Goal: Information Seeking & Learning: Check status

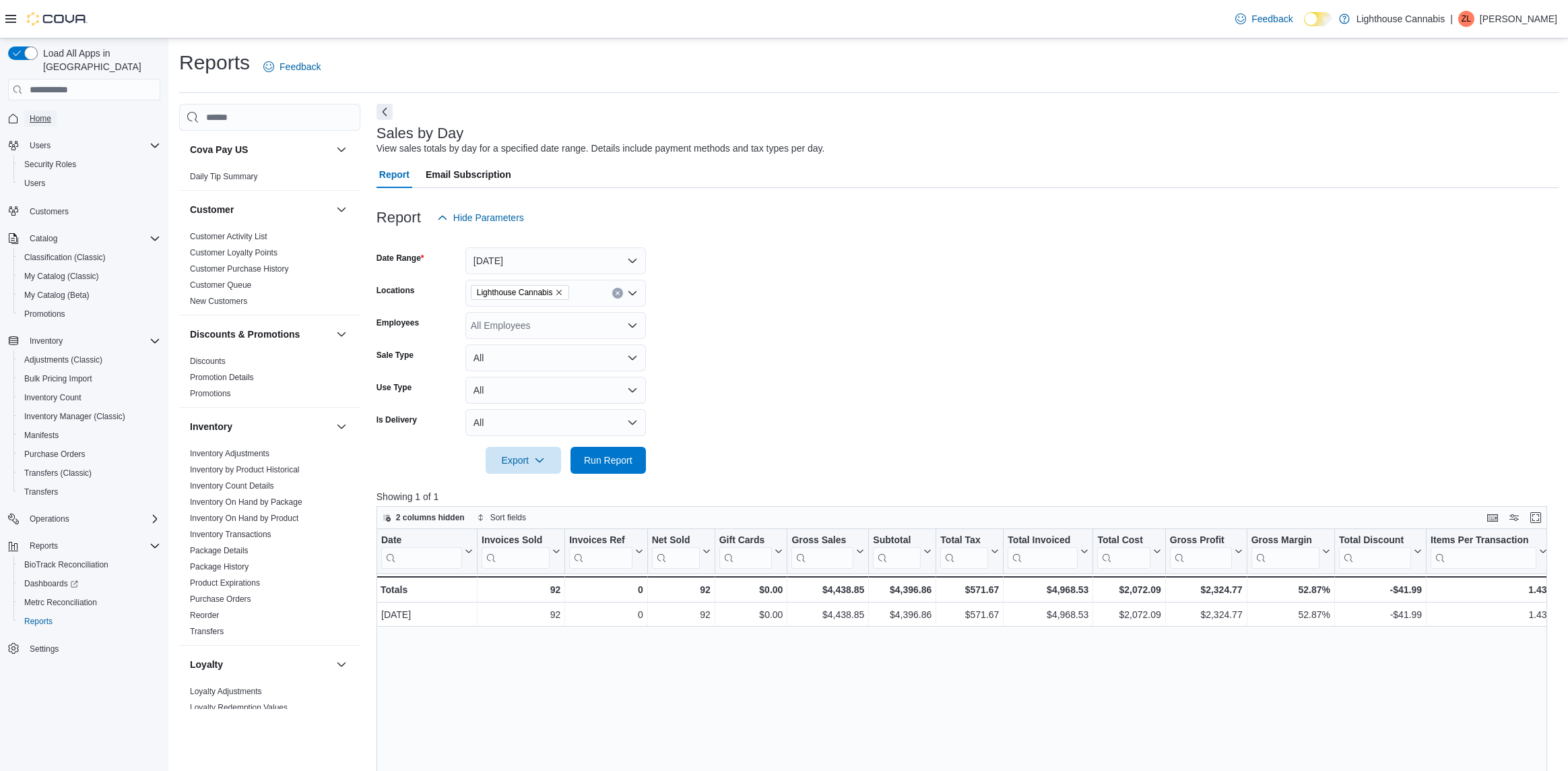
click at [47, 113] on span "Home" at bounding box center [40, 119] width 22 height 11
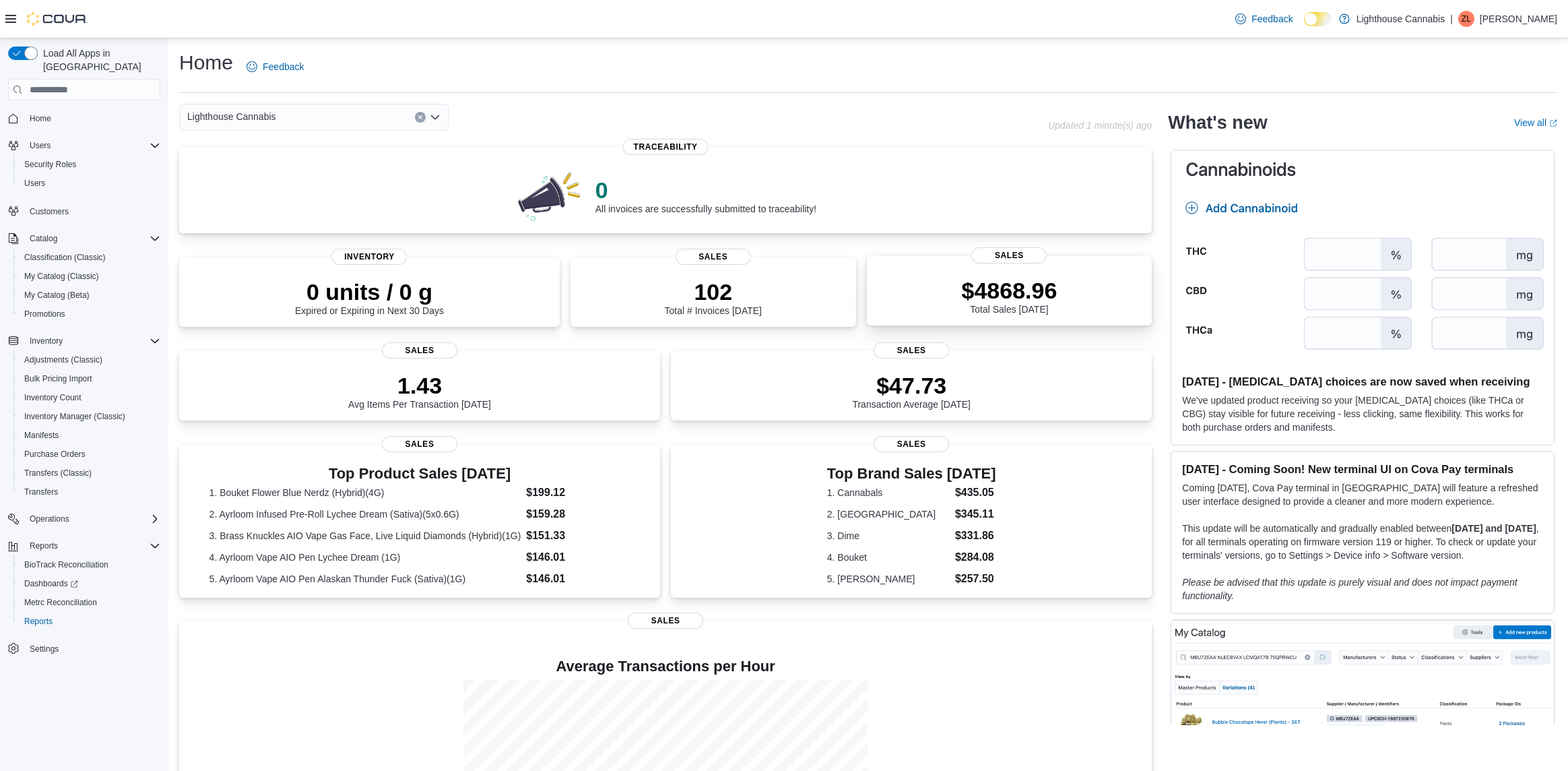
click at [976, 305] on div "$4868.96 Total Sales Today" at bounding box center [1010, 295] width 96 height 37
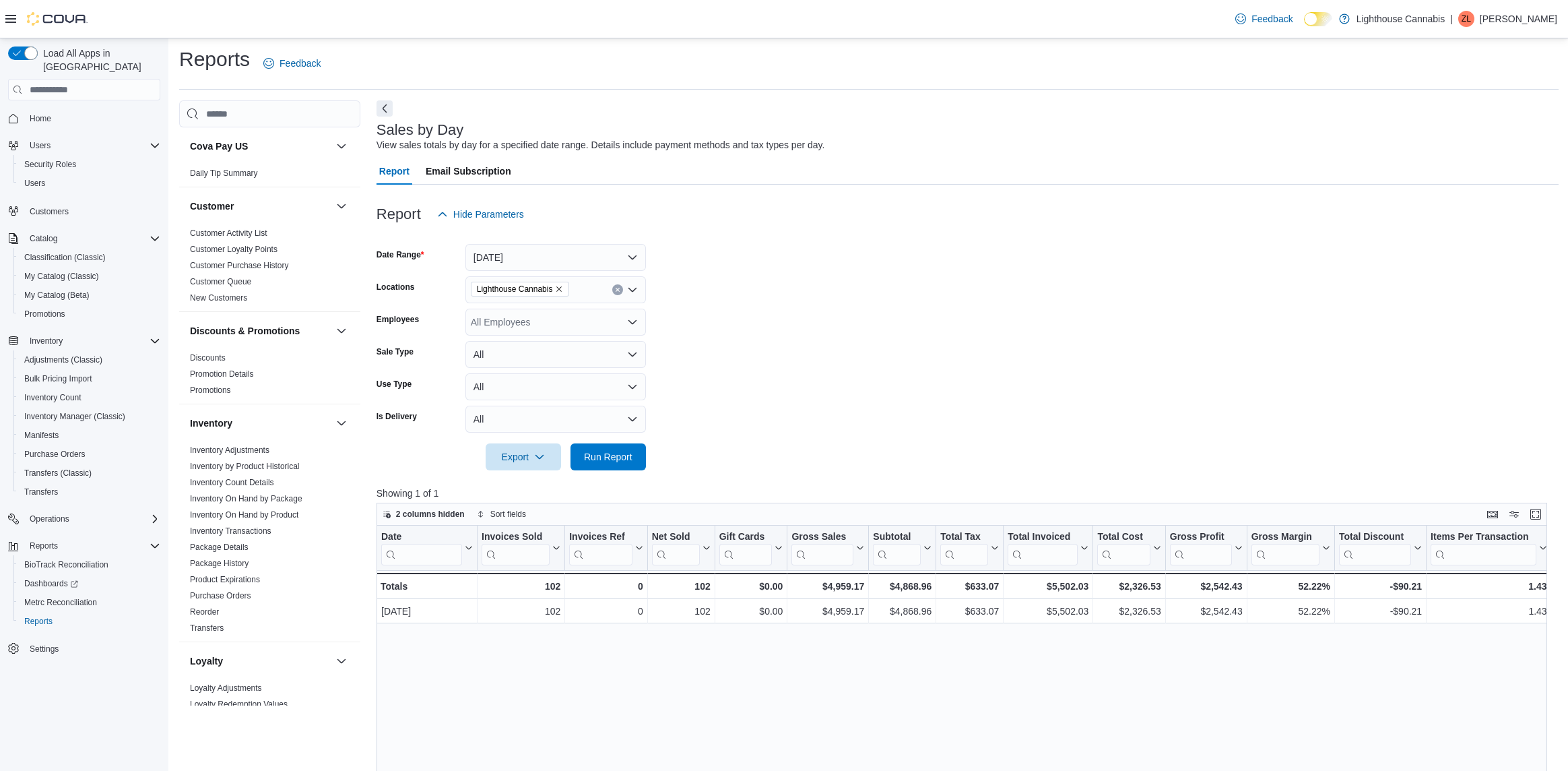
scroll to position [6, 0]
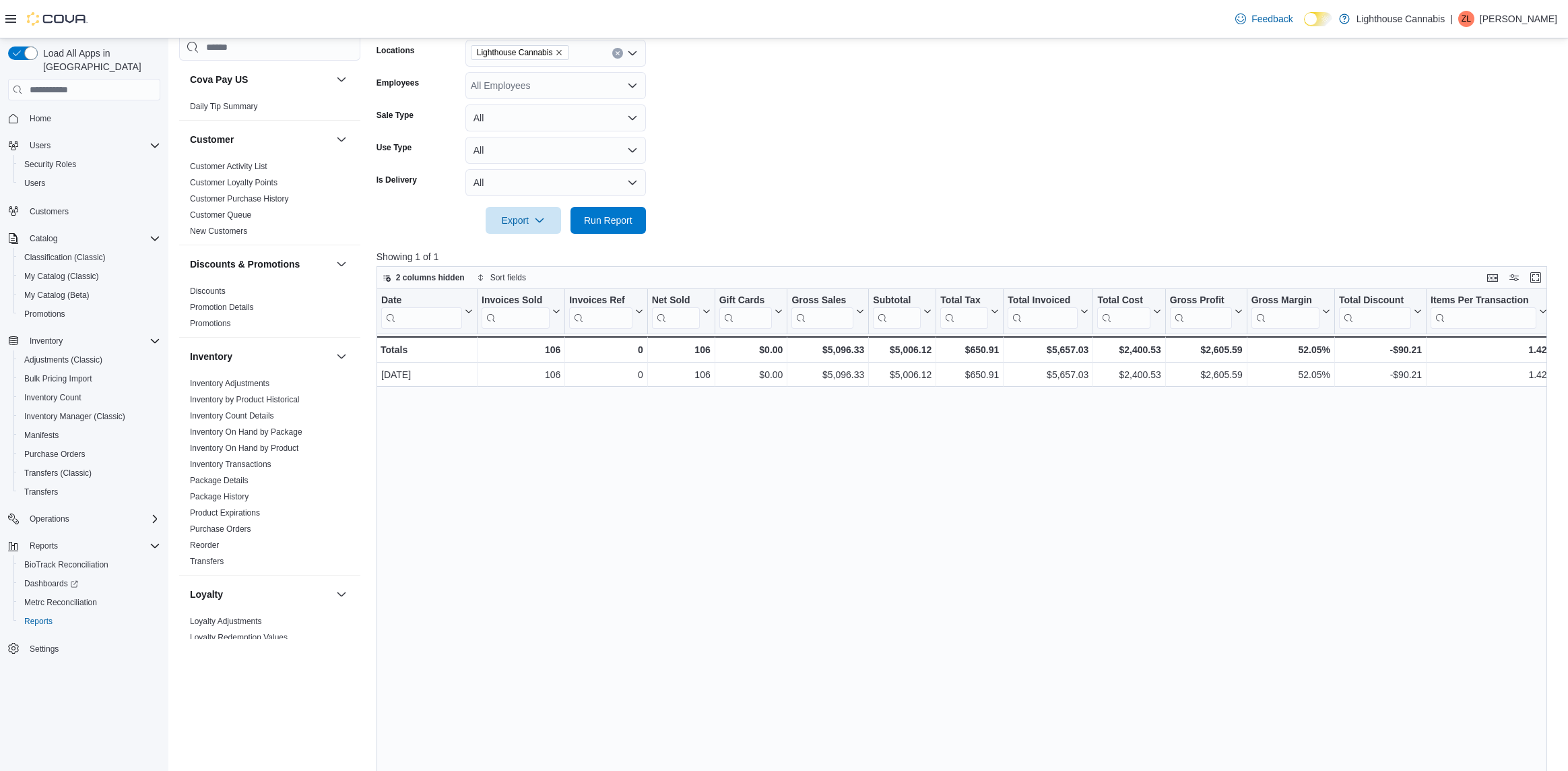
scroll to position [238, 0]
click at [1461, 597] on div "Date Click to view column header actions Invoices Sold Click to view column hea…" at bounding box center [968, 587] width 1183 height 593
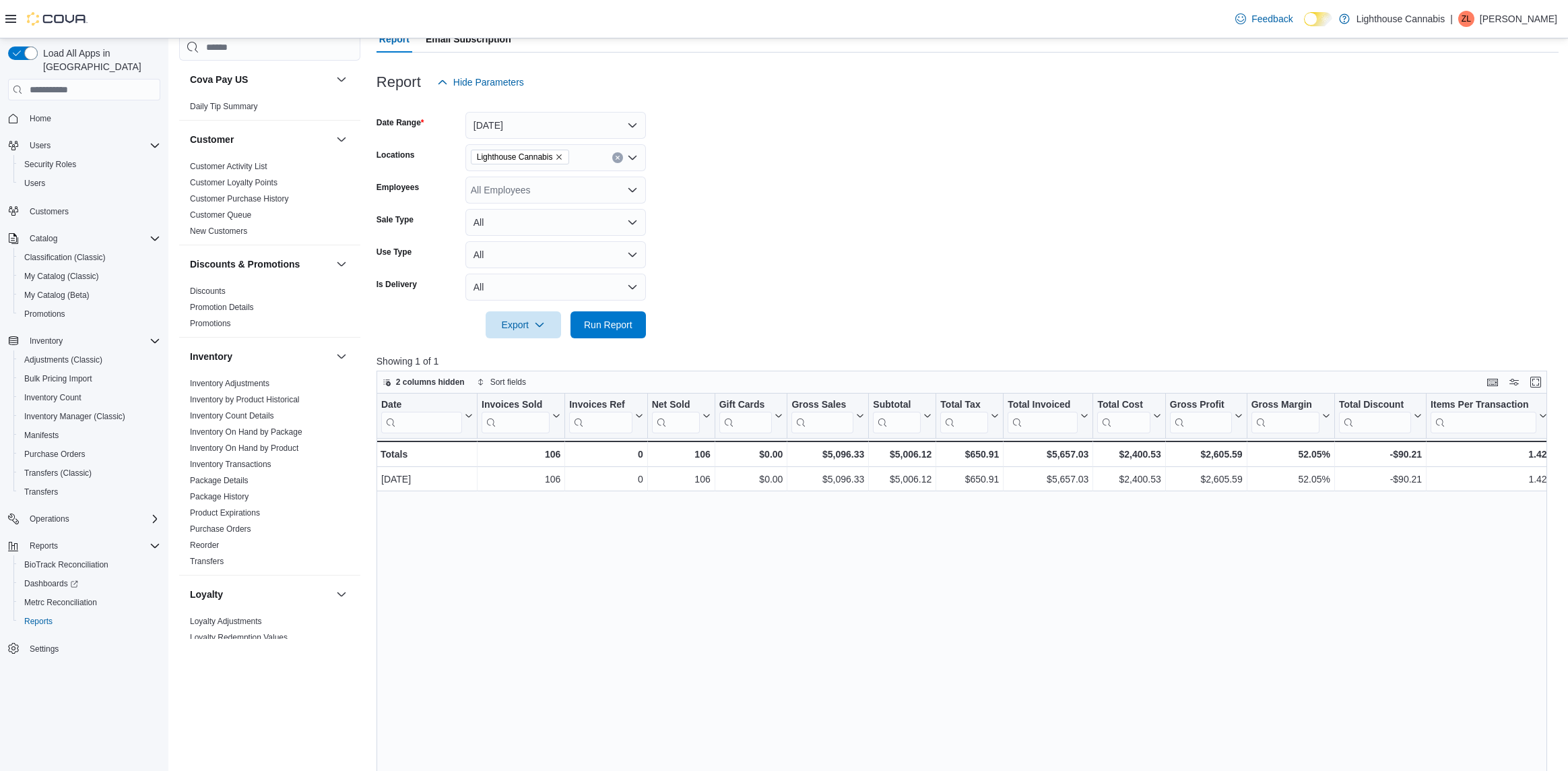
scroll to position [50, 0]
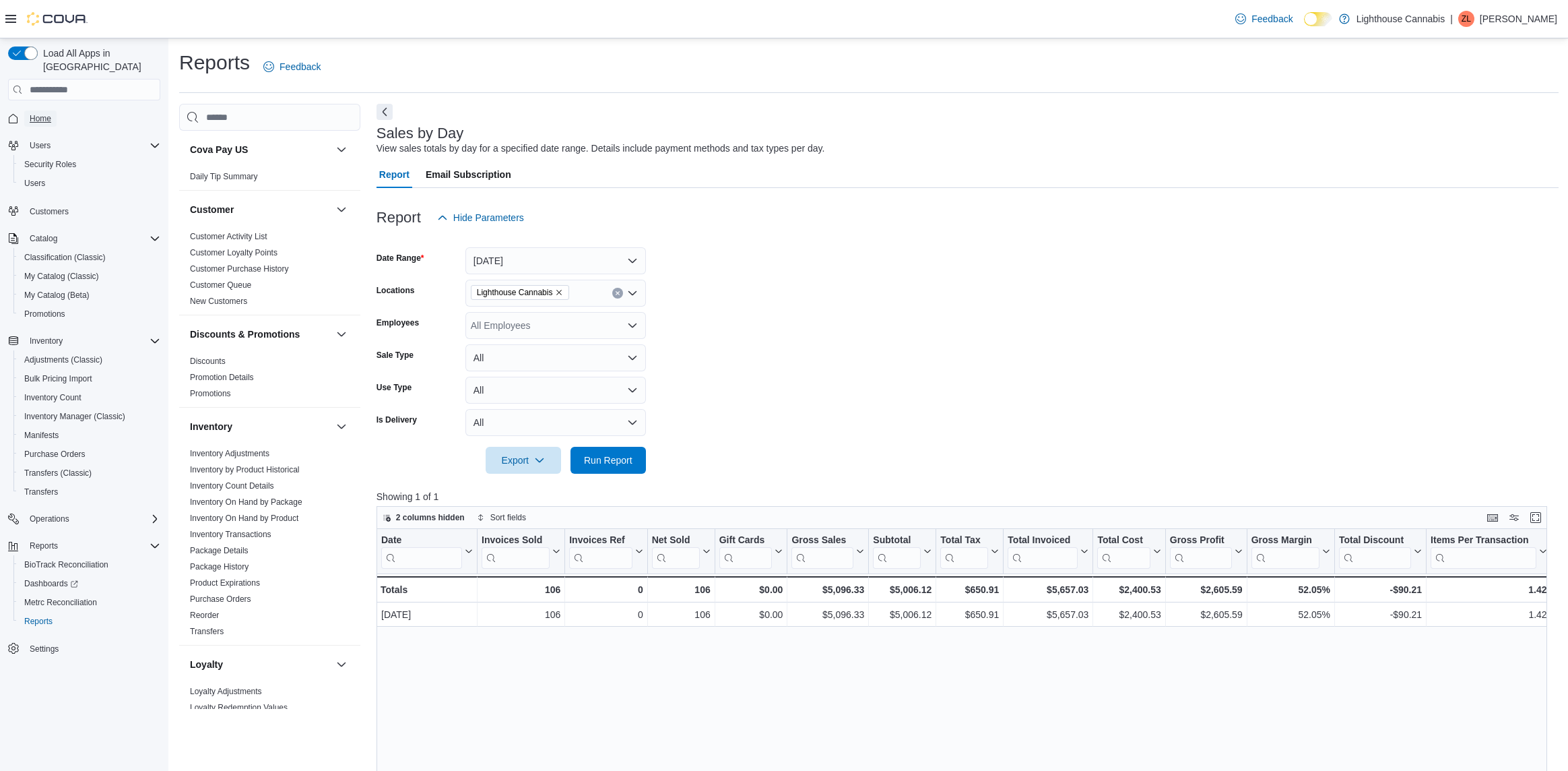
click at [49, 113] on span "Home" at bounding box center [40, 119] width 22 height 11
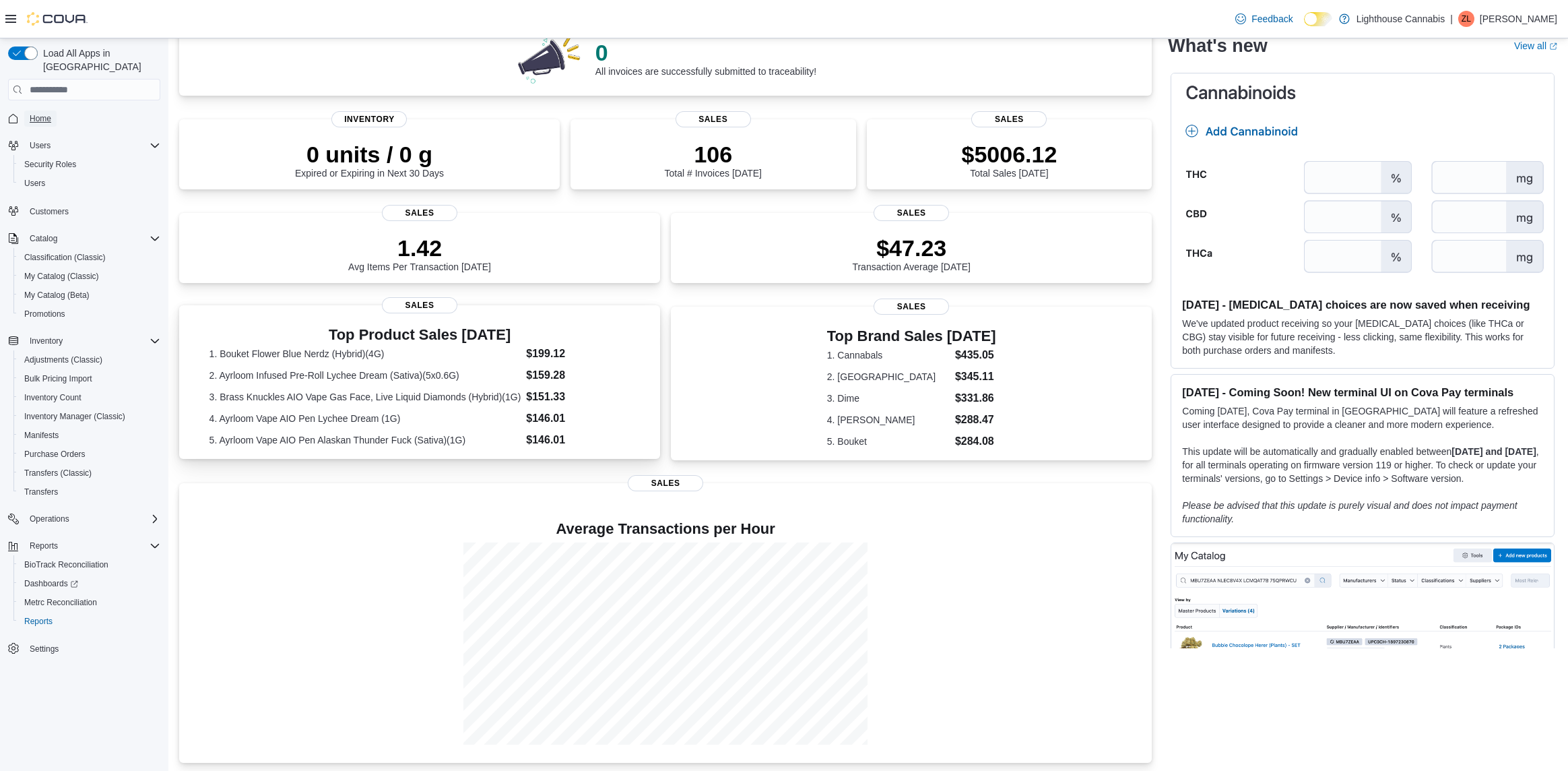
scroll to position [142, 0]
